Goal: Transaction & Acquisition: Purchase product/service

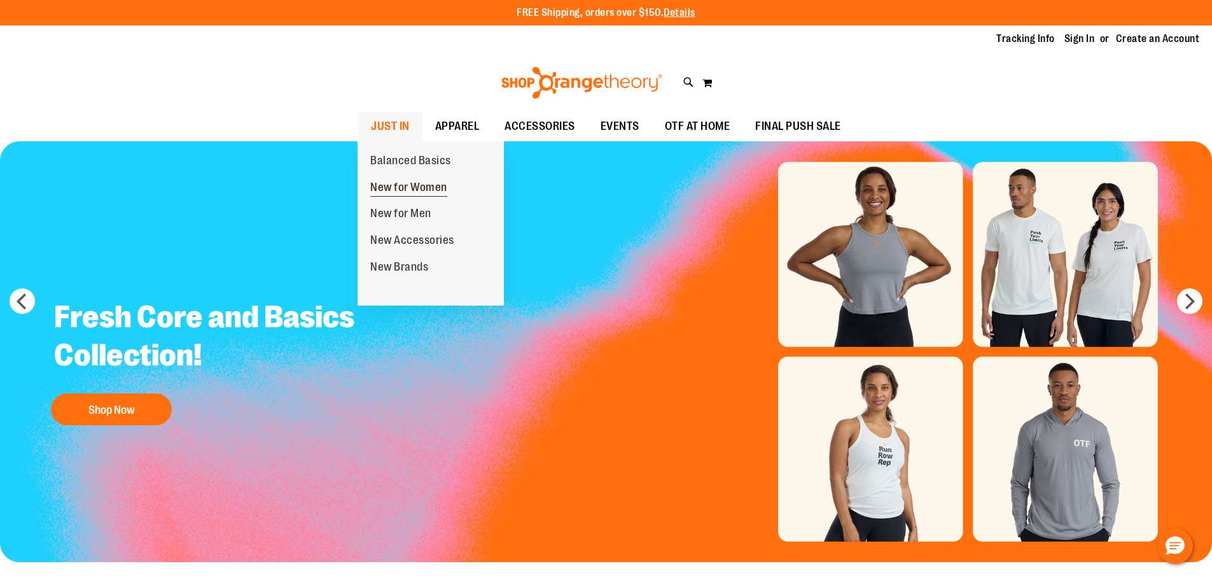
click at [386, 183] on span "New for Women" at bounding box center [408, 189] width 77 height 16
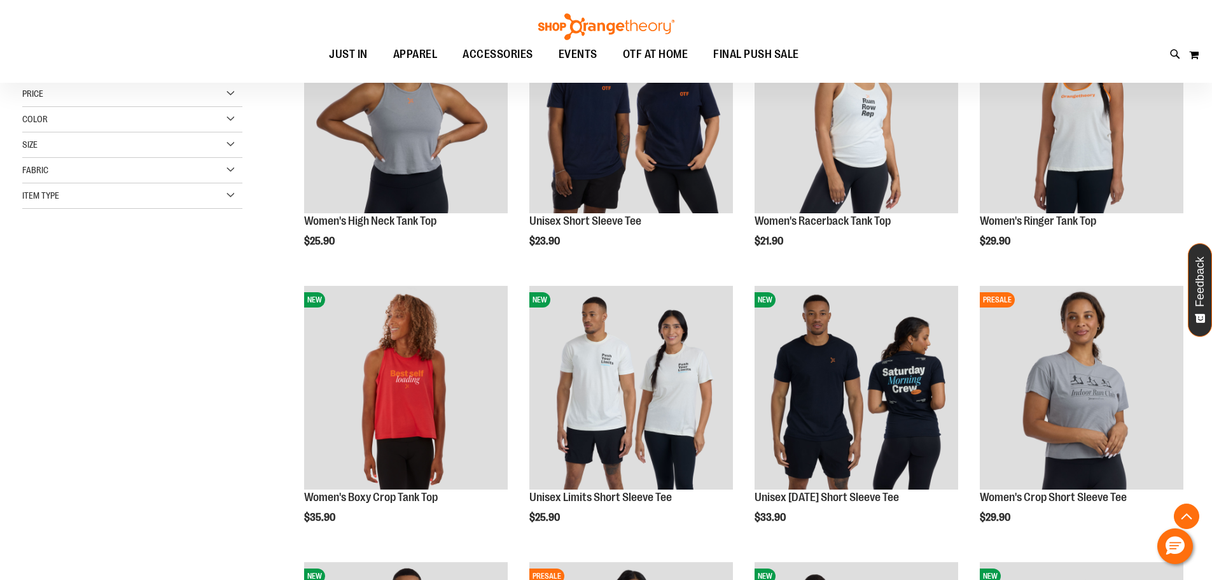
scroll to position [254, 0]
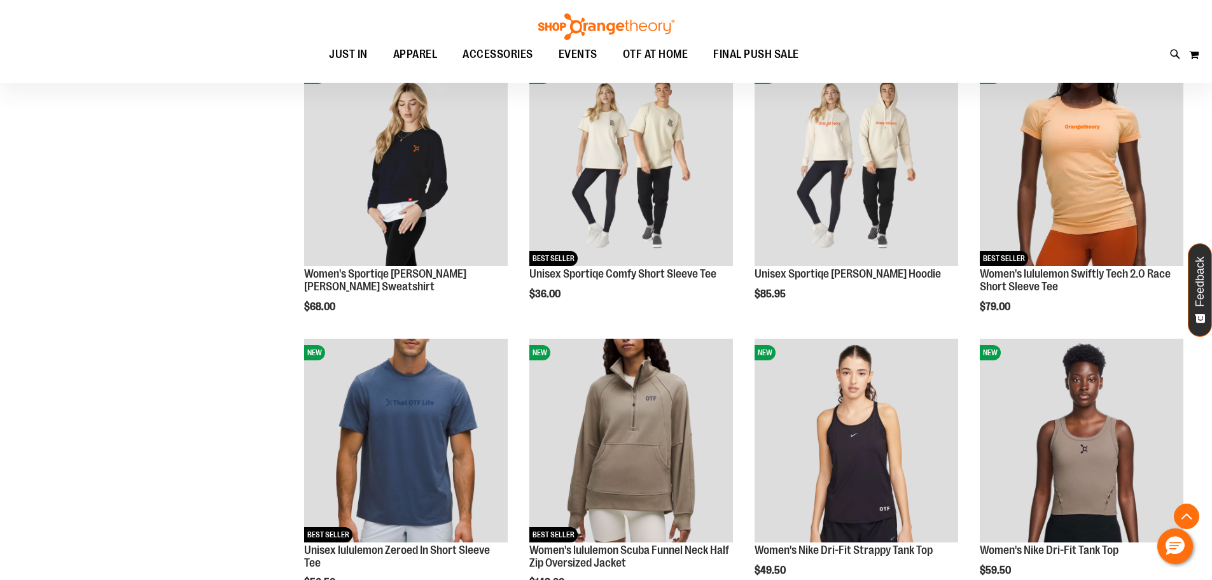
scroll to position [1081, 0]
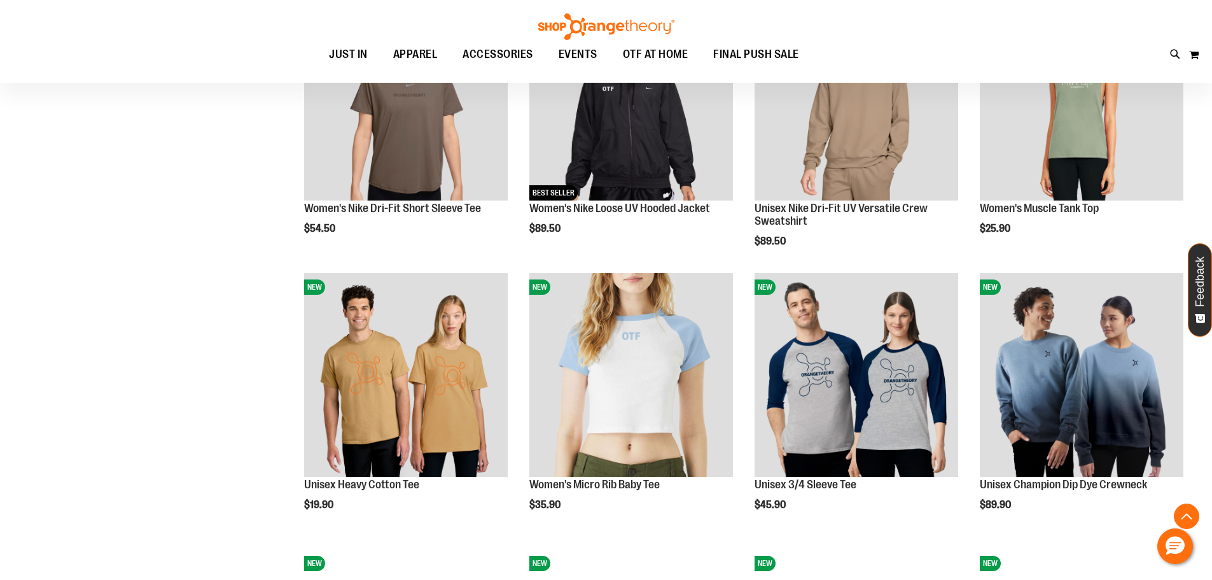
scroll to position [1527, 0]
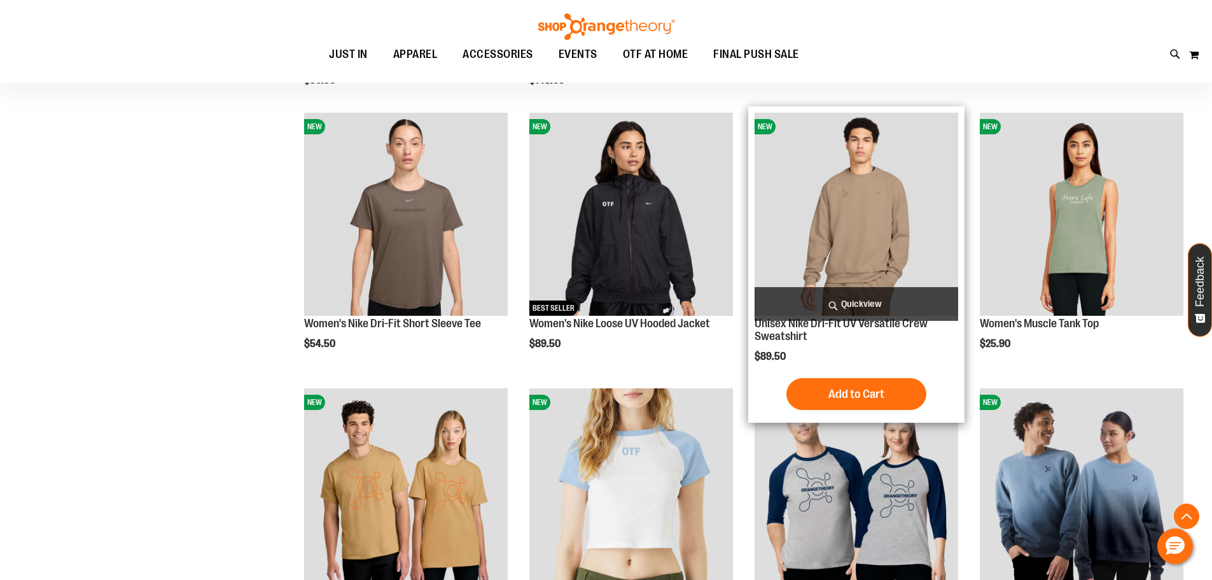
click at [878, 225] on img "product" at bounding box center [857, 215] width 204 height 204
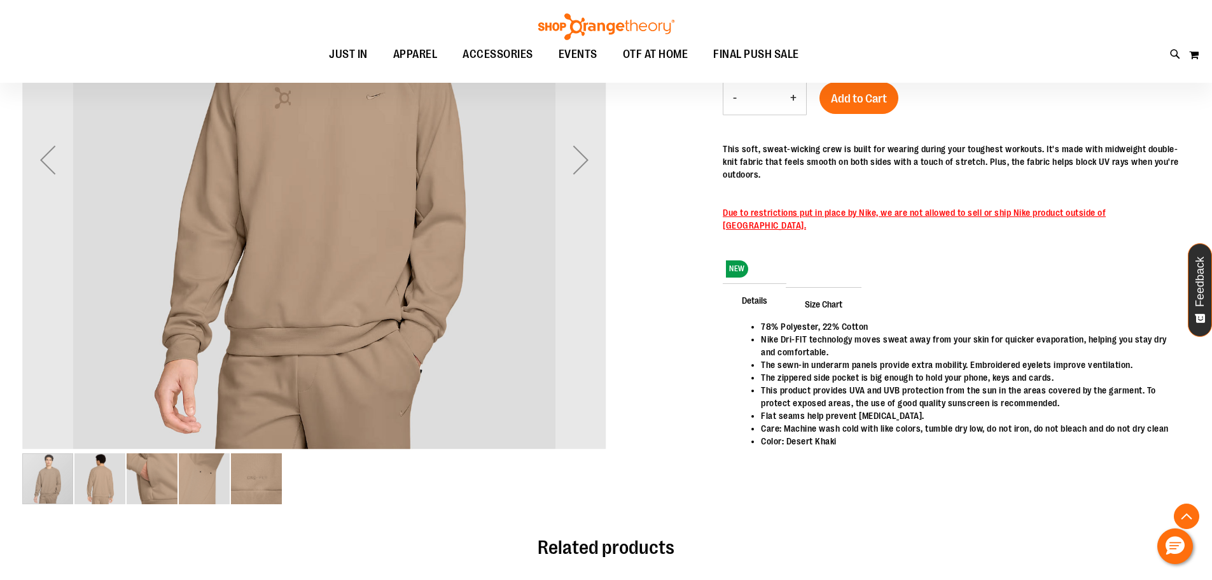
scroll to position [253, 0]
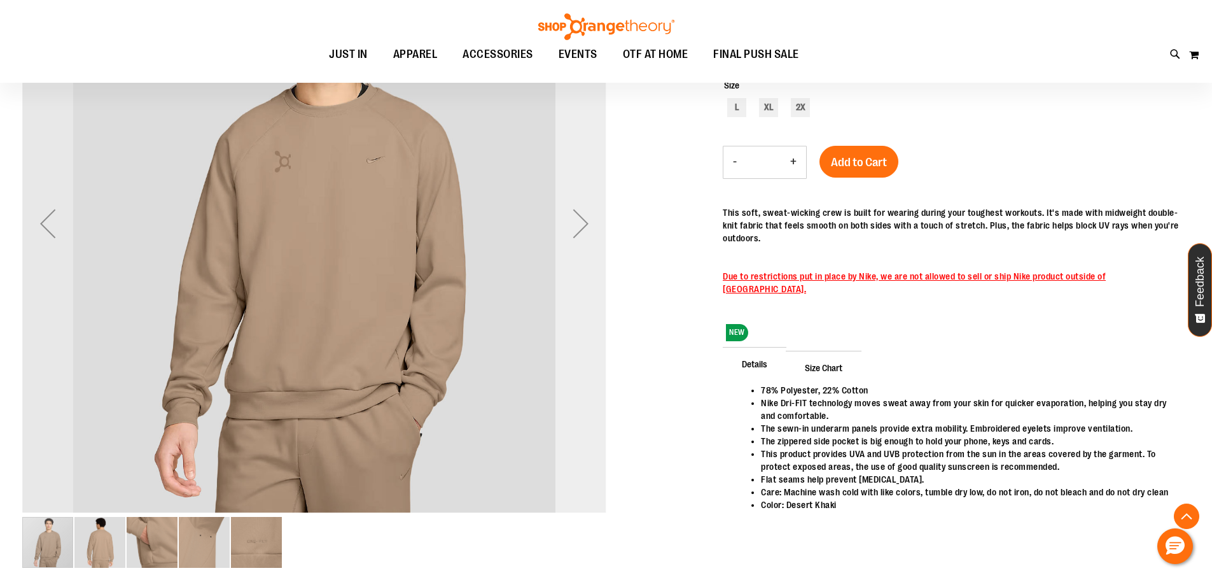
click at [577, 226] on div "Next" at bounding box center [581, 223] width 51 height 51
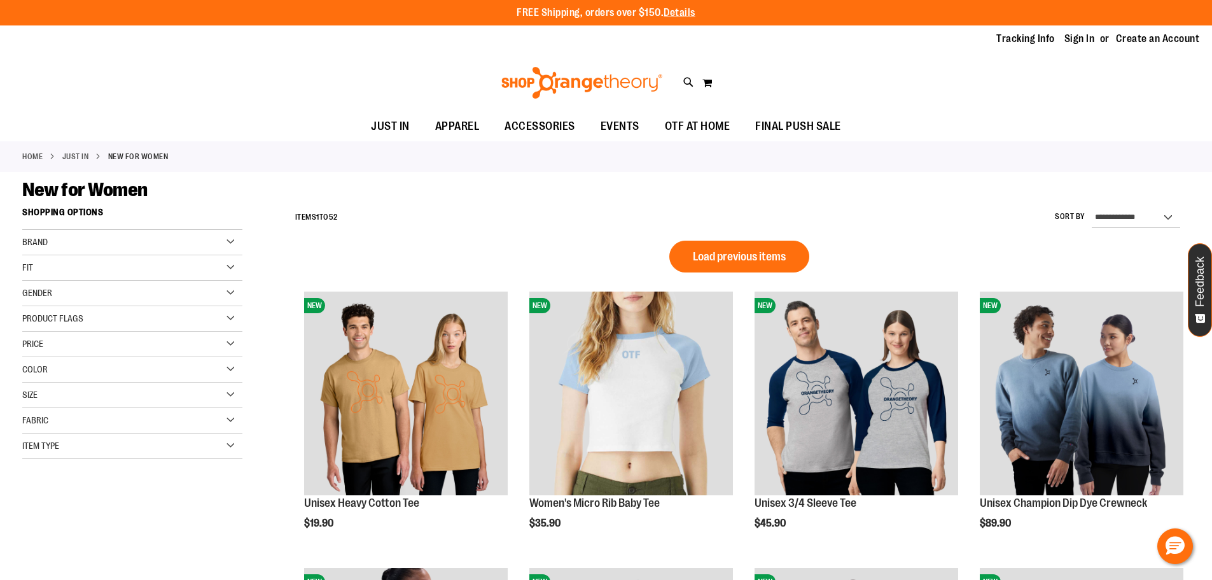
click at [783, 251] on span "Load previous items" at bounding box center [739, 256] width 93 height 13
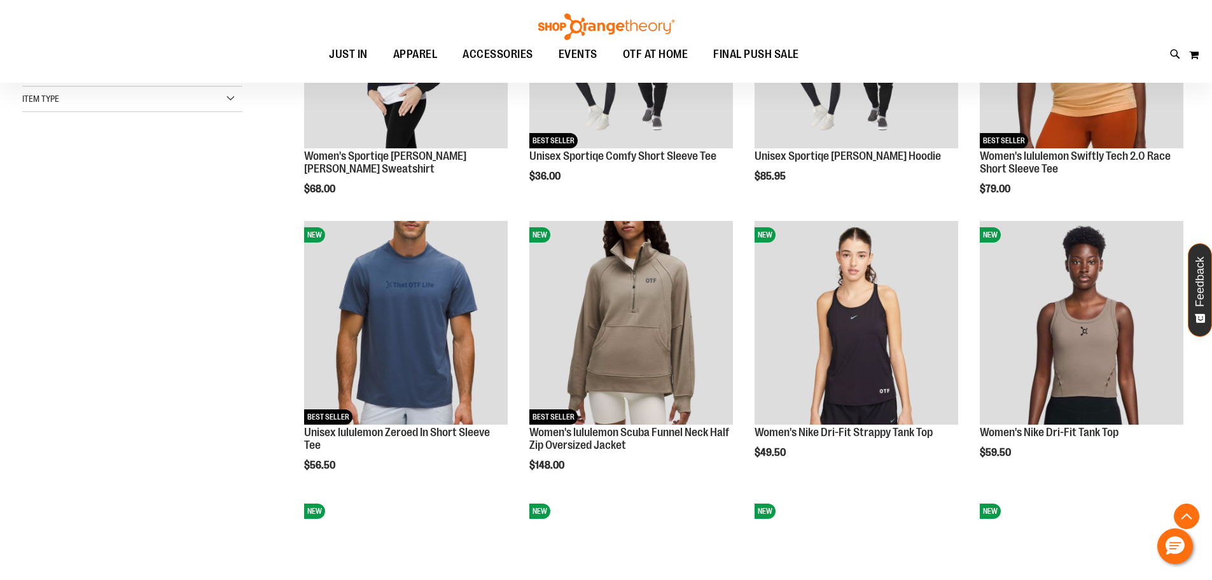
scroll to position [509, 0]
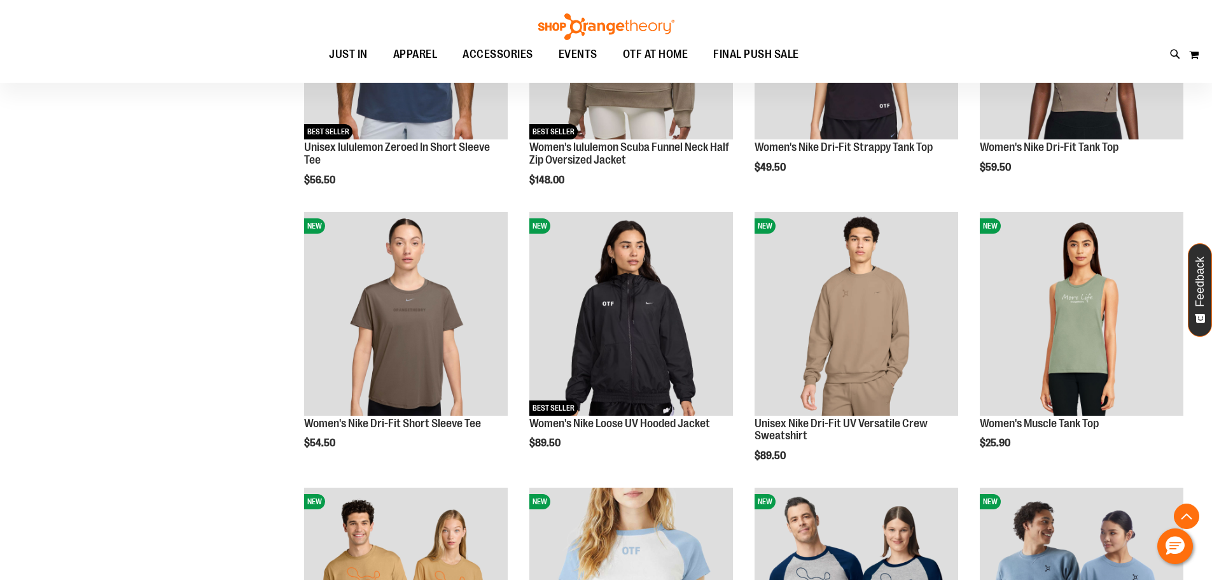
scroll to position [636, 0]
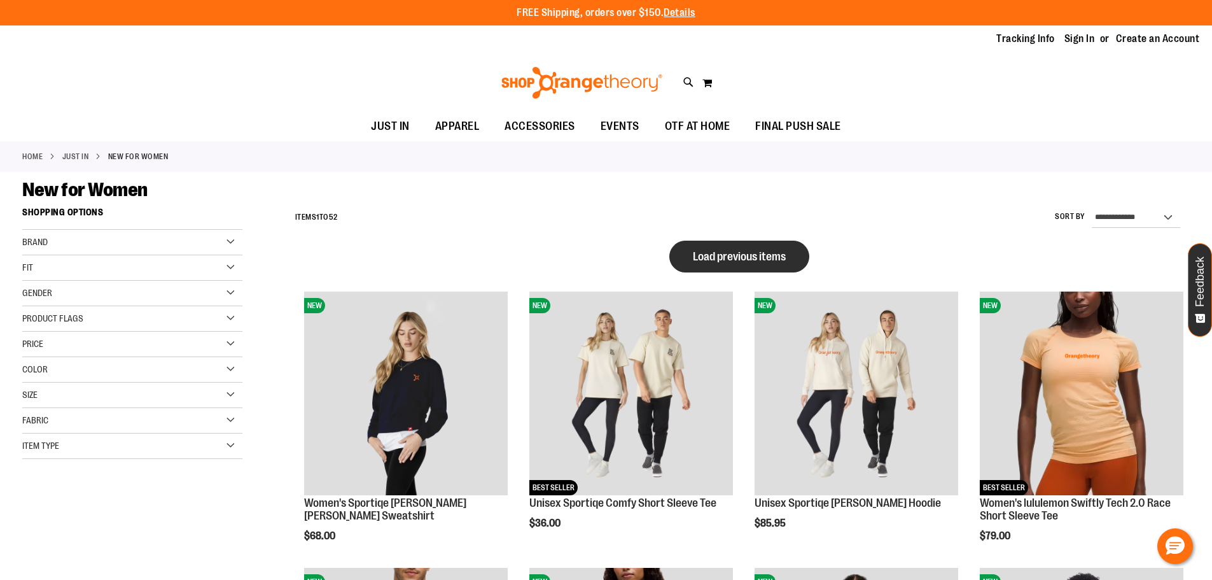
click at [712, 254] on span "Load previous items" at bounding box center [739, 256] width 93 height 13
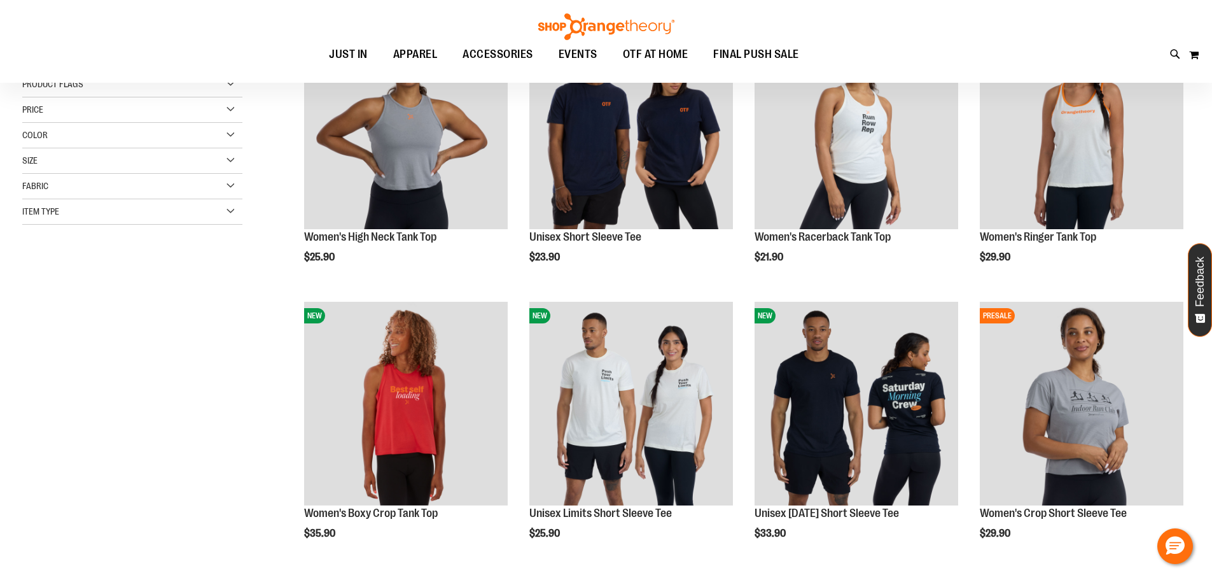
scroll to position [254, 0]
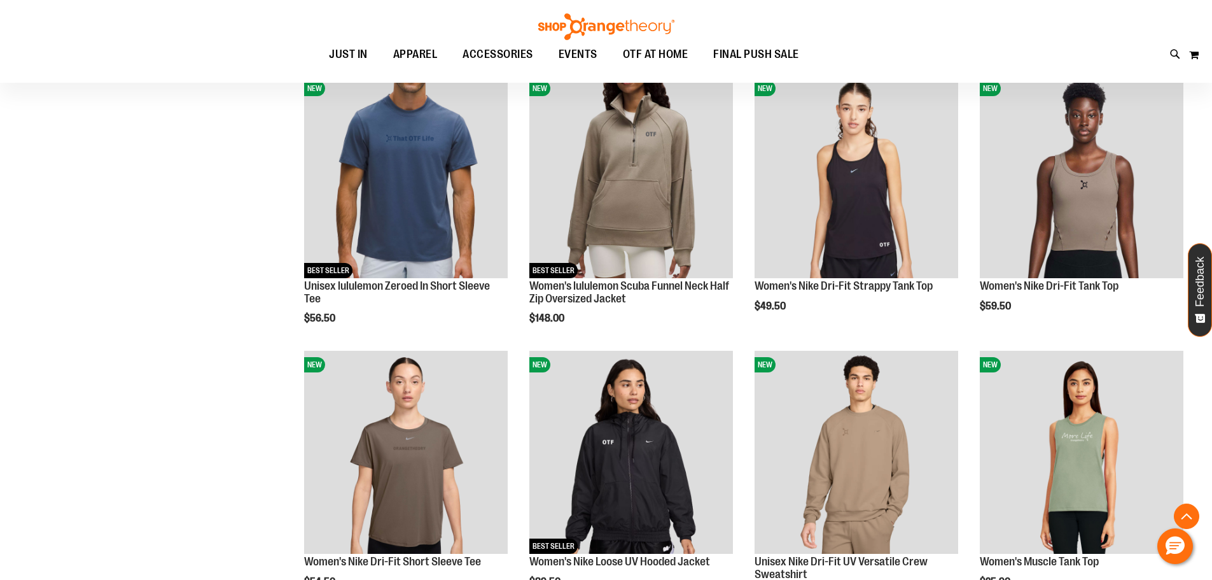
scroll to position [1336, 0]
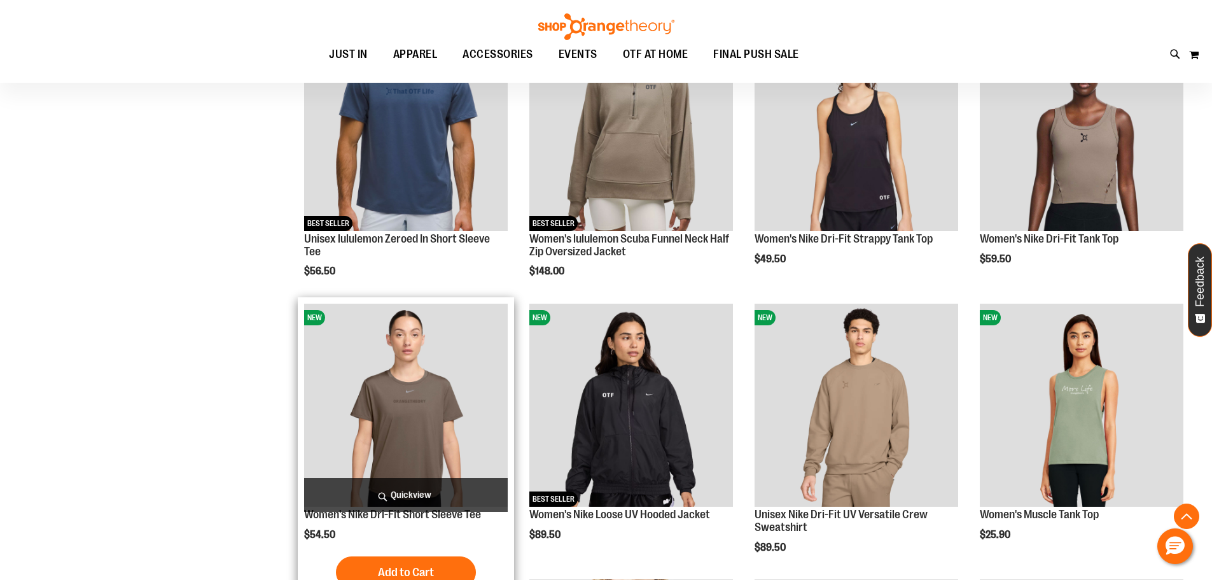
click at [343, 393] on img "product" at bounding box center [406, 406] width 204 height 204
click at [417, 438] on img "product" at bounding box center [406, 406] width 204 height 204
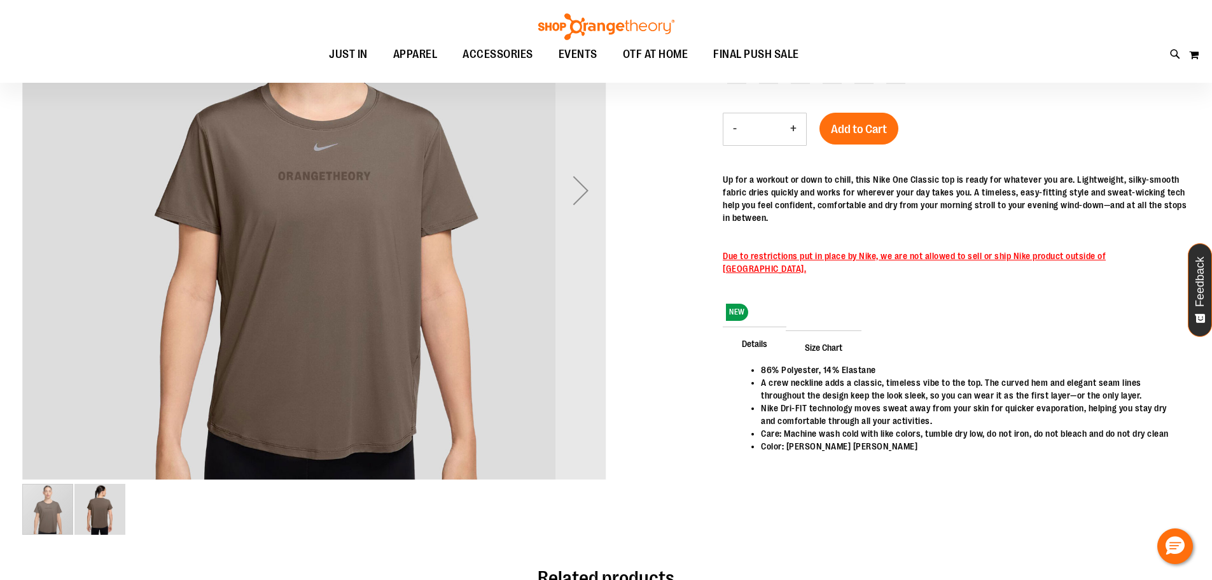
scroll to position [126, 0]
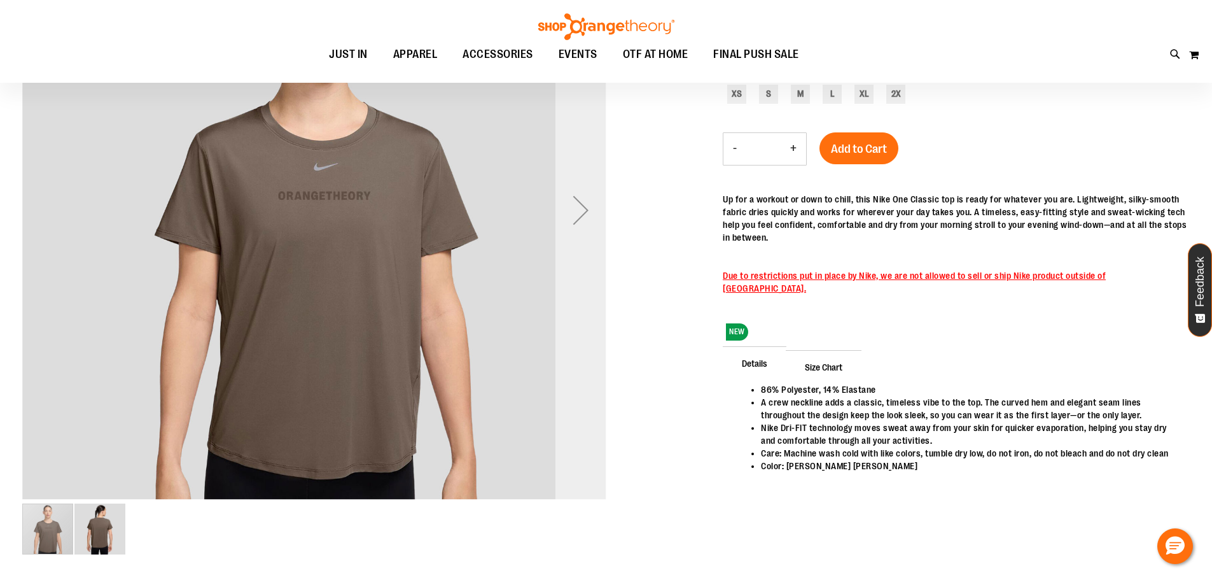
click at [579, 212] on div "Next" at bounding box center [581, 210] width 51 height 51
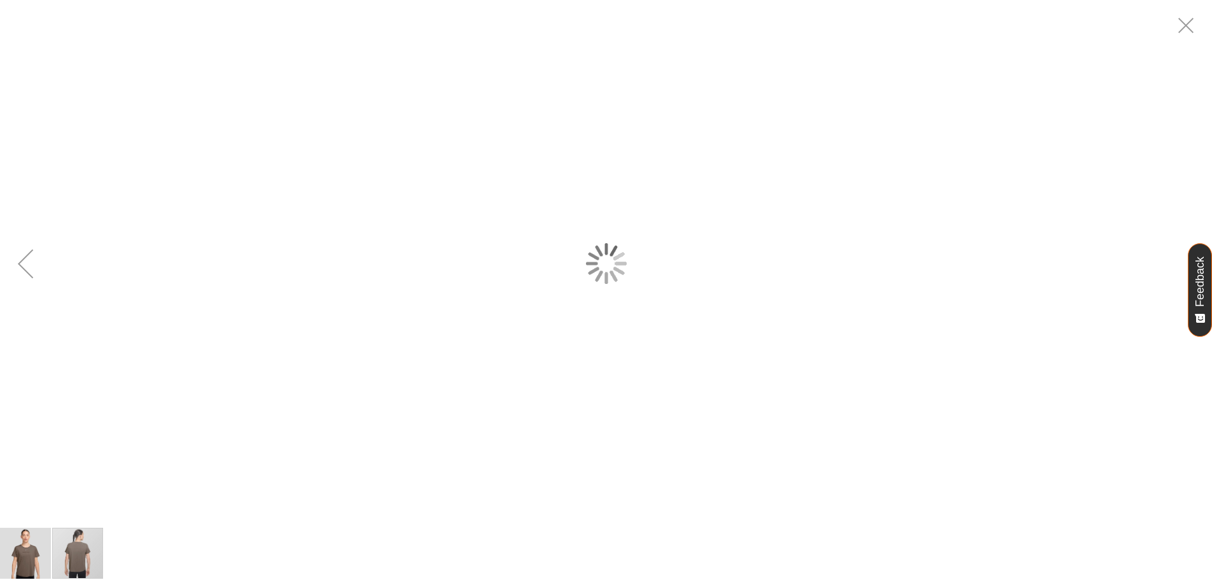
scroll to position [0, 0]
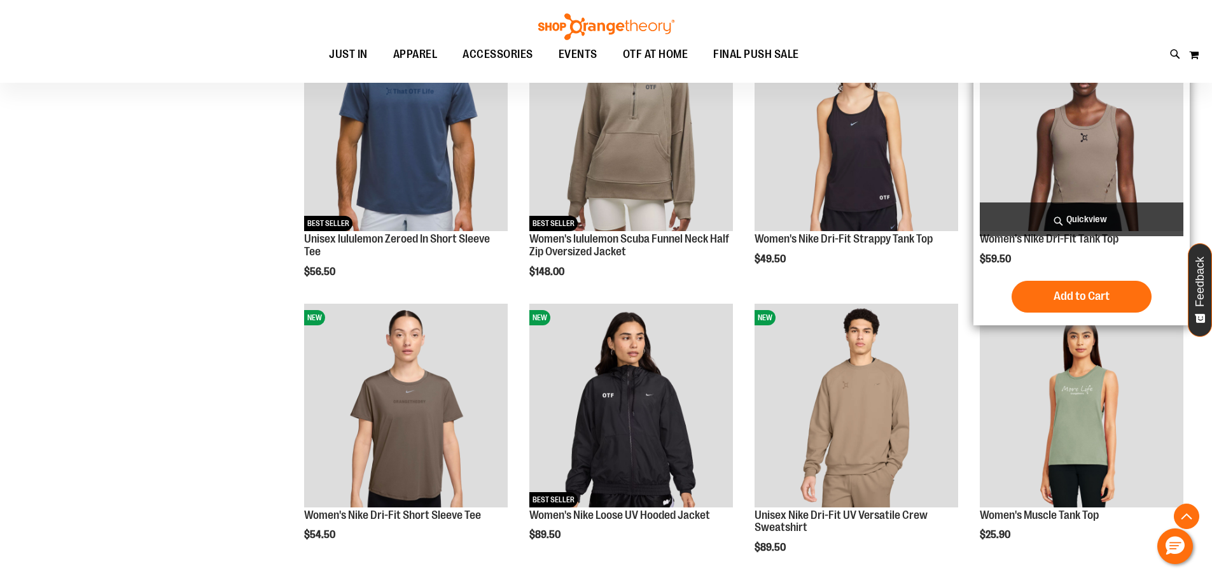
scroll to position [603, 0]
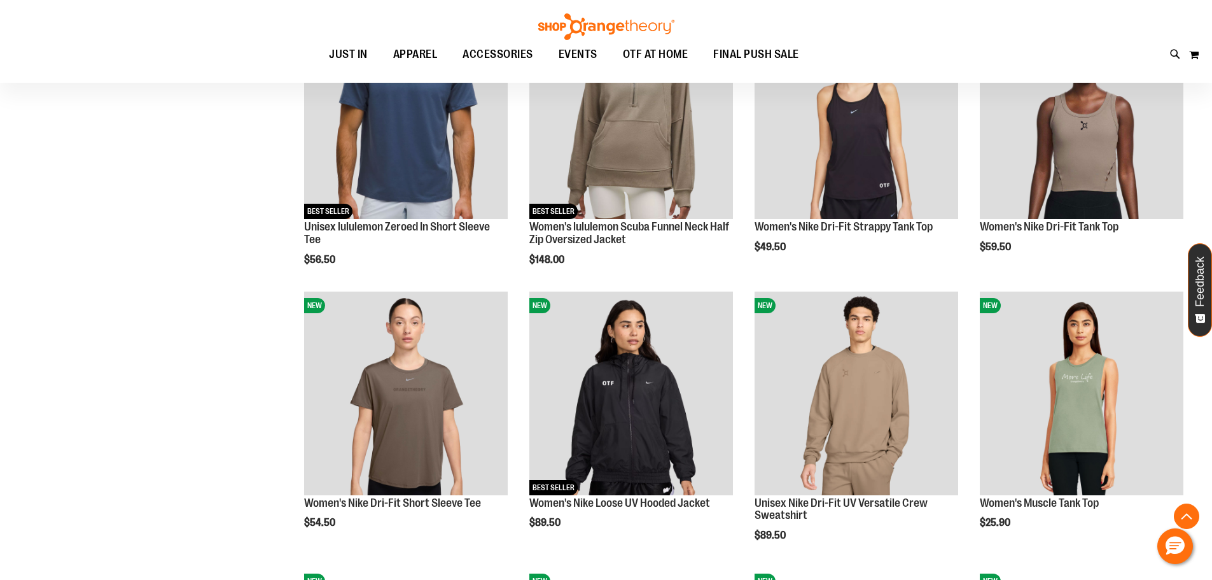
scroll to position [476, 0]
